Goal: Transaction & Acquisition: Download file/media

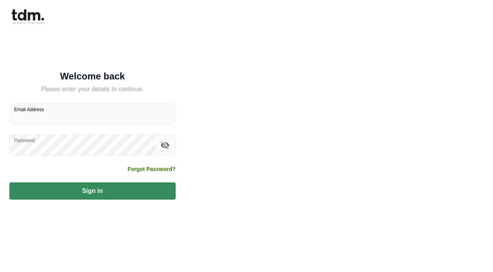
type input "**********"
click at [92, 191] on button "Sign in" at bounding box center [92, 190] width 166 height 17
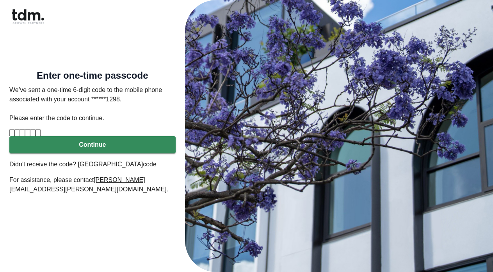
type input "*"
click at [25, 131] on input "*" at bounding box center [22, 132] width 5 height 7
type input "*"
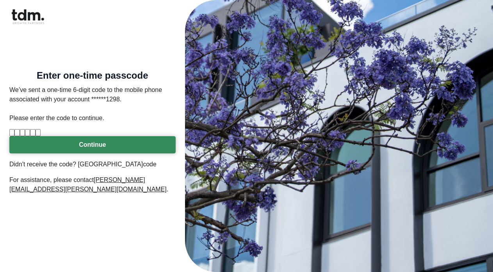
type input "*"
click at [93, 153] on button "Continue" at bounding box center [92, 144] width 166 height 17
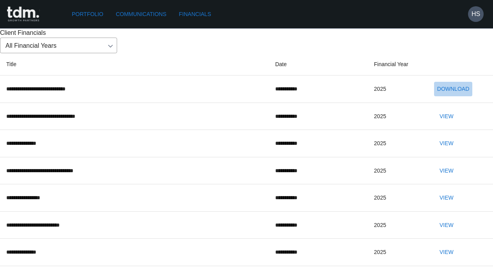
click at [459, 96] on button "Download" at bounding box center [453, 89] width 38 height 14
